Goal: Check status: Check status

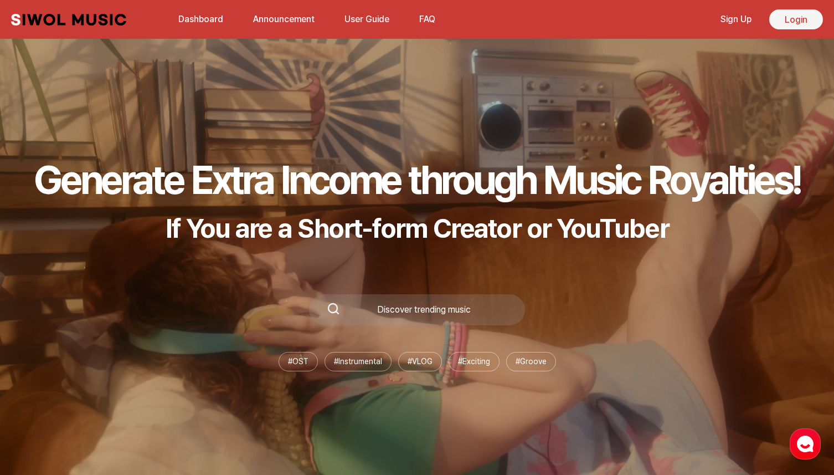
click at [808, 14] on link "Login" at bounding box center [797, 19] width 54 height 20
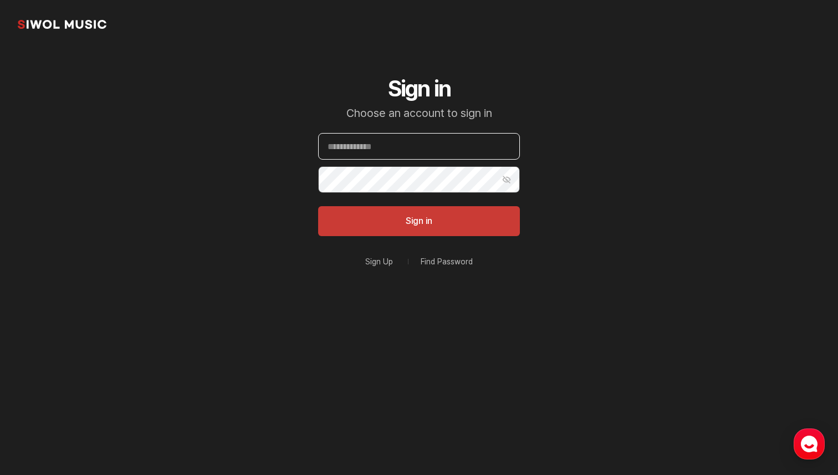
click at [455, 151] on input "Email" at bounding box center [419, 146] width 202 height 27
type input "**********"
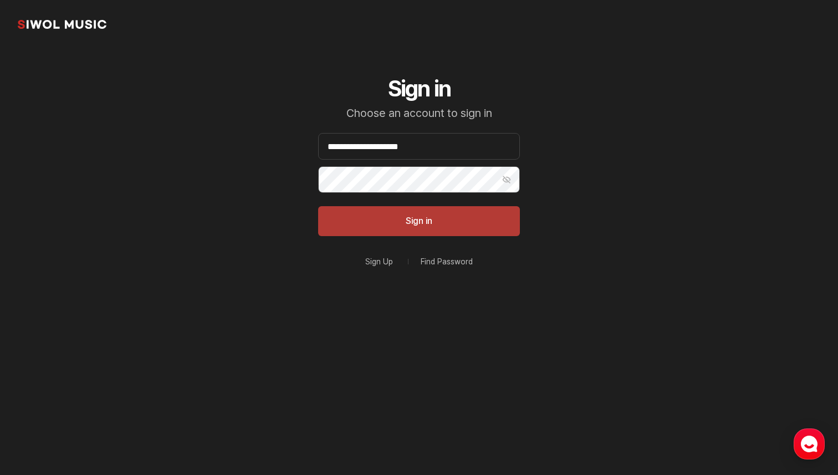
click at [318, 206] on button "Sign in" at bounding box center [419, 221] width 202 height 30
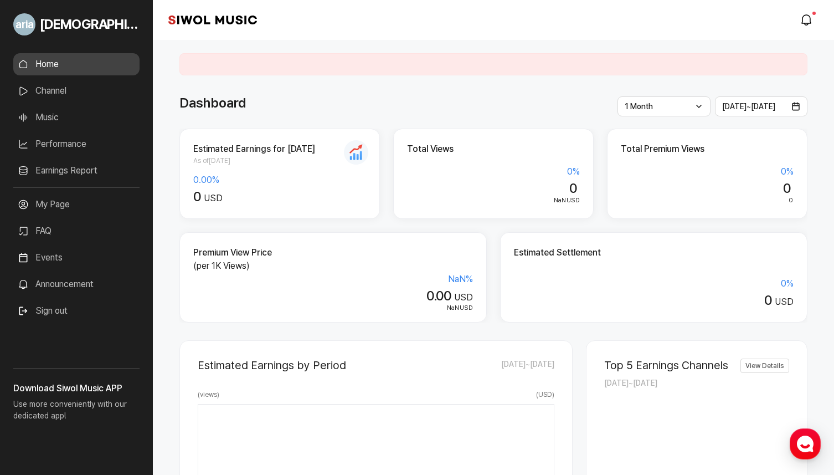
click at [60, 175] on link "Earnings Report" at bounding box center [76, 171] width 126 height 22
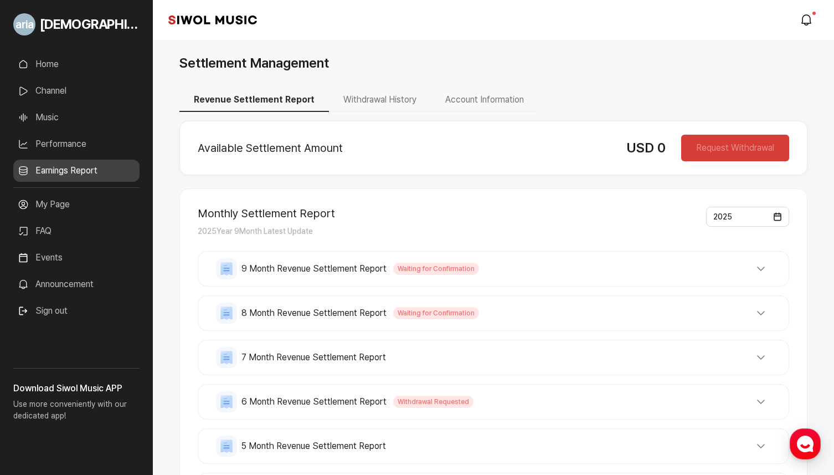
click at [352, 300] on div "8 Month Revenue Settlement Report Waiting for Confirmation Total Revenue USD 0 …" at bounding box center [494, 312] width 592 height 35
click at [349, 308] on span "8 Month Revenue Settlement Report" at bounding box center [314, 312] width 145 height 13
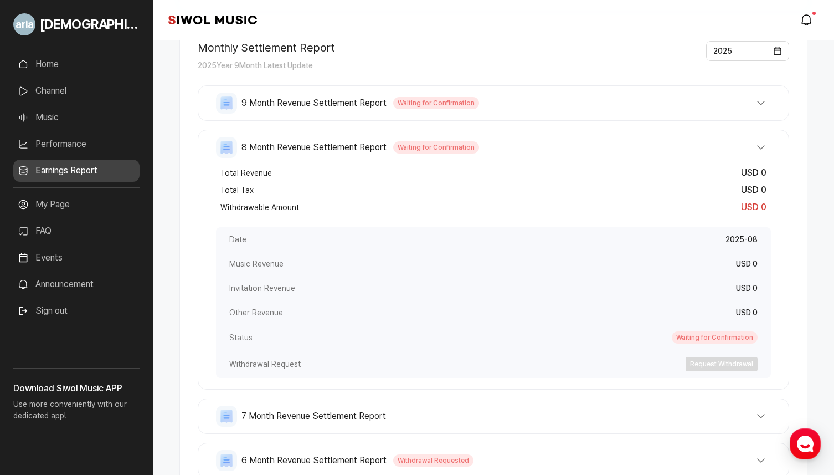
scroll to position [206, 0]
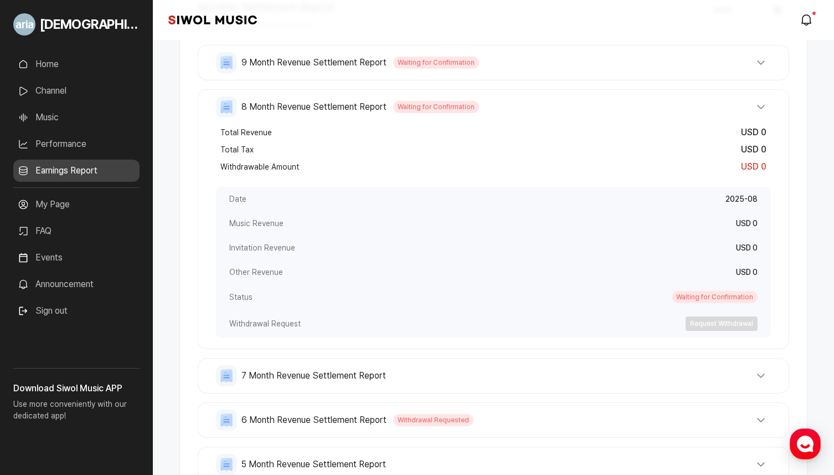
click at [509, 110] on button "8 Month Revenue Settlement Report Waiting for Confirmation" at bounding box center [493, 106] width 555 height 21
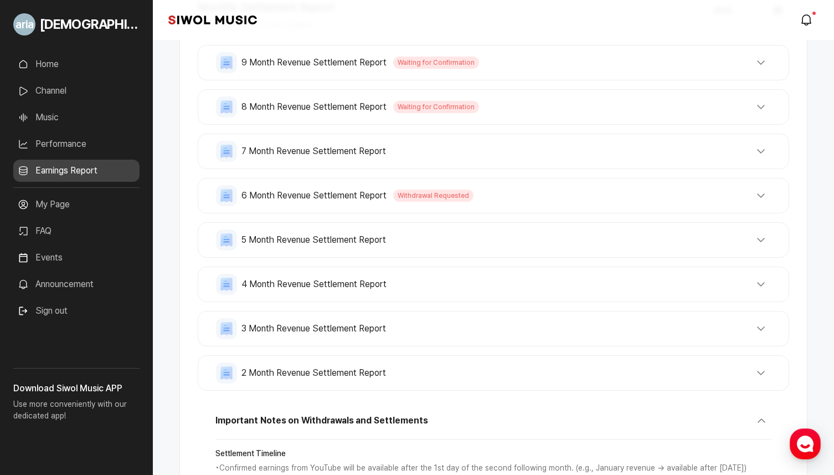
click at [508, 110] on button "8 Month Revenue Settlement Report Waiting for Confirmation" at bounding box center [493, 106] width 555 height 21
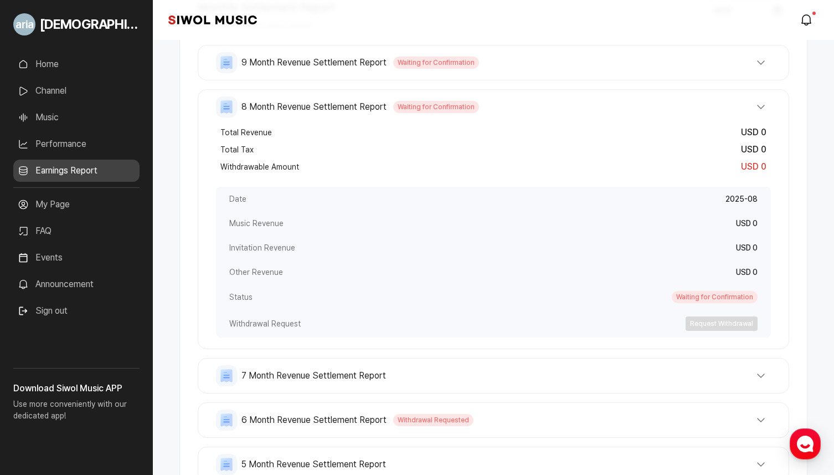
click at [378, 108] on span "8 Month Revenue Settlement Report" at bounding box center [314, 106] width 145 height 13
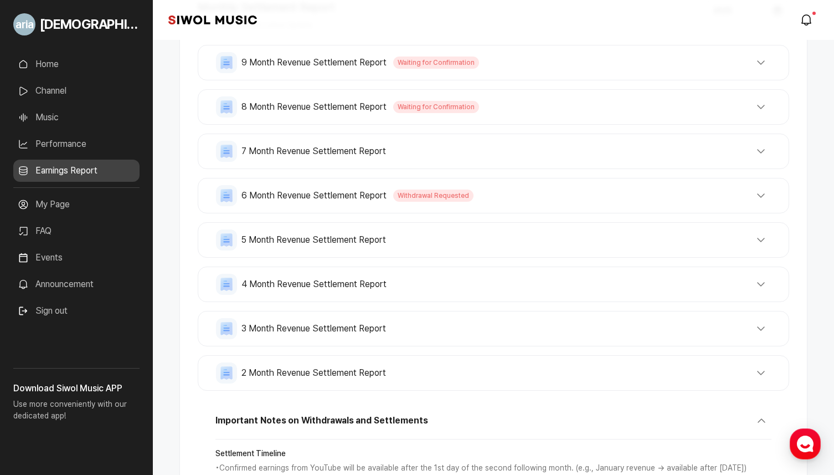
click at [209, 222] on div "9 Month Revenue Settlement Report Waiting for Confirmation Total Revenue USD 0 …" at bounding box center [494, 218] width 592 height 346
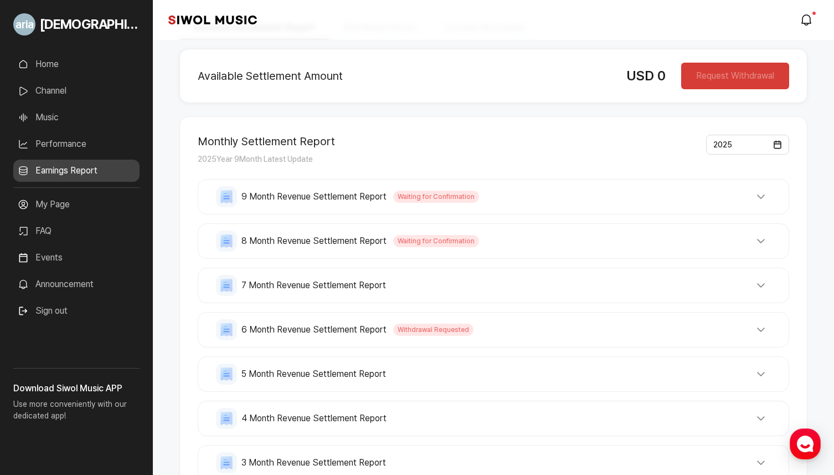
scroll to position [68, 0]
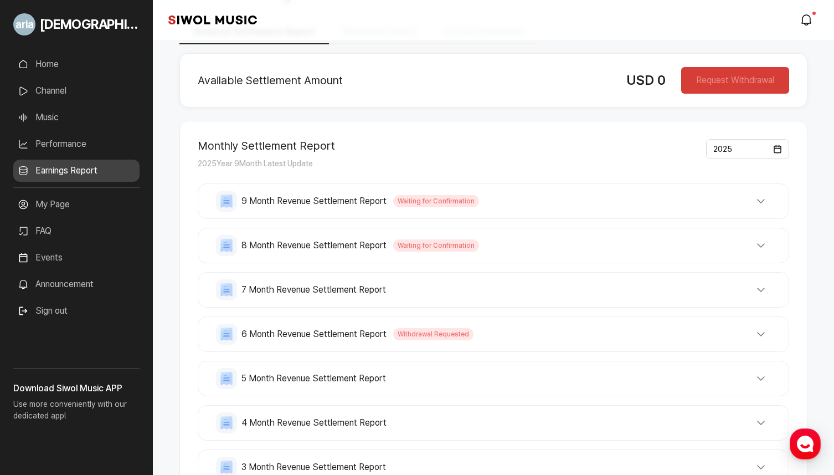
click at [501, 207] on button "9 Month Revenue Settlement Report Waiting for Confirmation" at bounding box center [493, 201] width 555 height 21
